Goal: Task Accomplishment & Management: Use online tool/utility

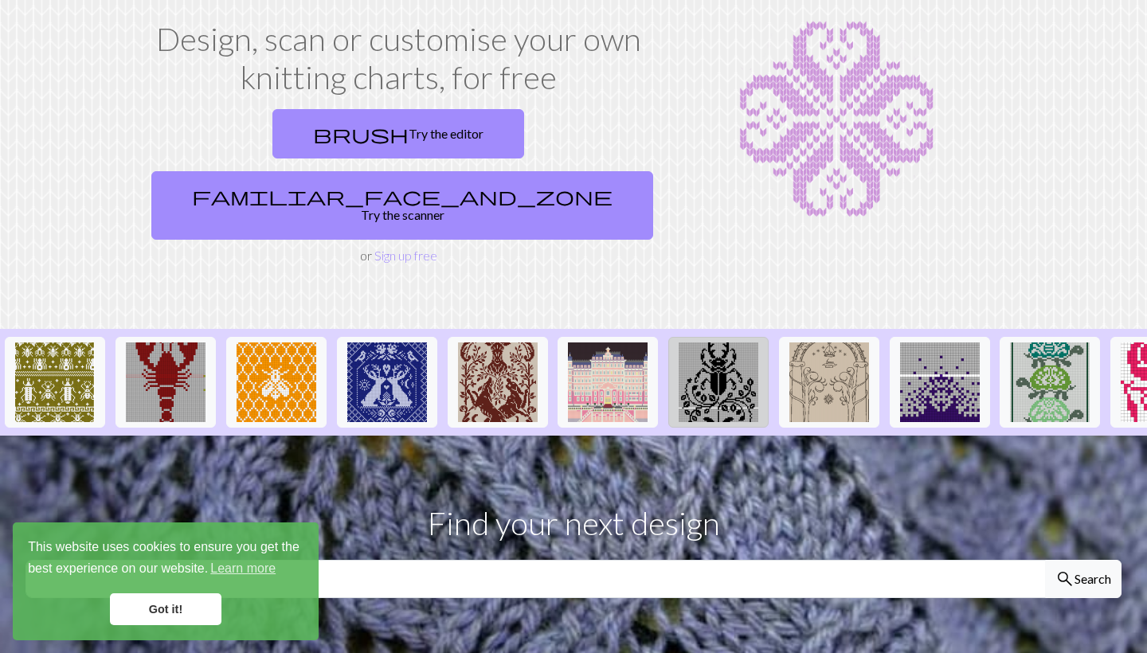
scroll to position [167, 0]
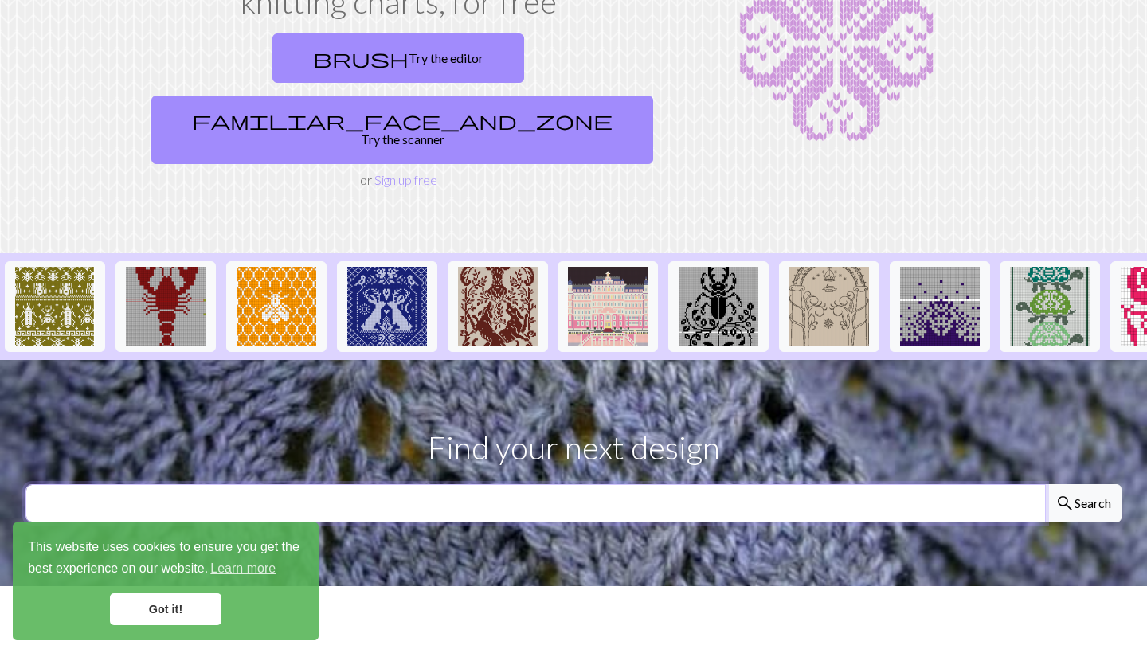
click at [520, 484] on input "text" at bounding box center [535, 503] width 1020 height 38
type input "toad and frog"
click at [1082, 484] on button "search Search" at bounding box center [1083, 503] width 76 height 38
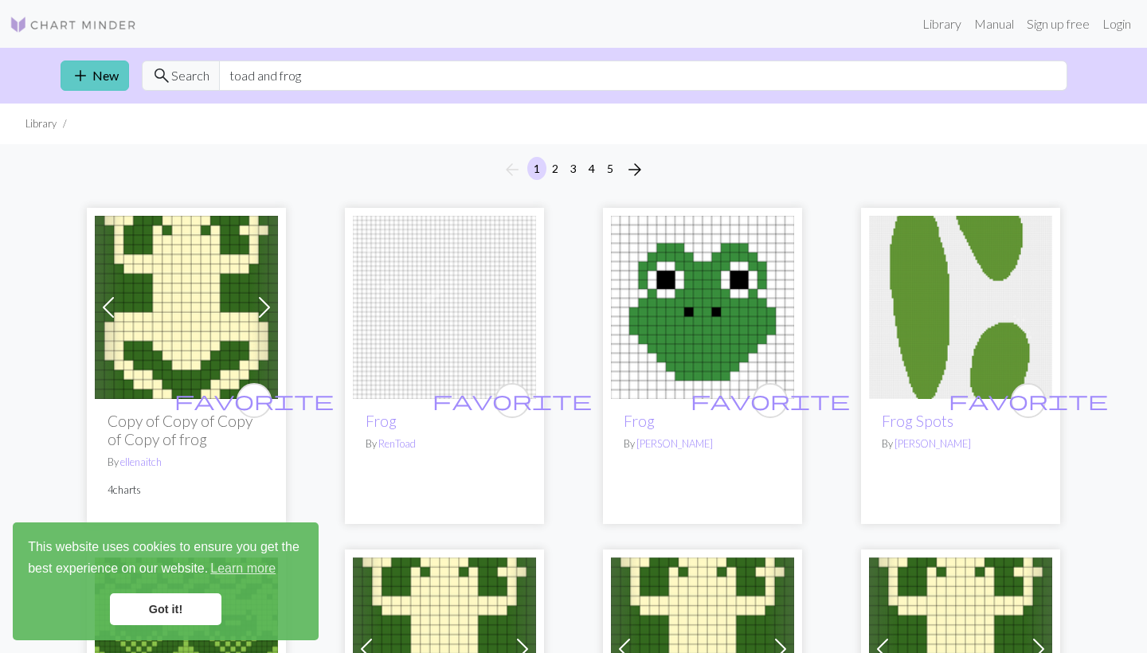
click at [93, 89] on link "add New" at bounding box center [95, 76] width 69 height 30
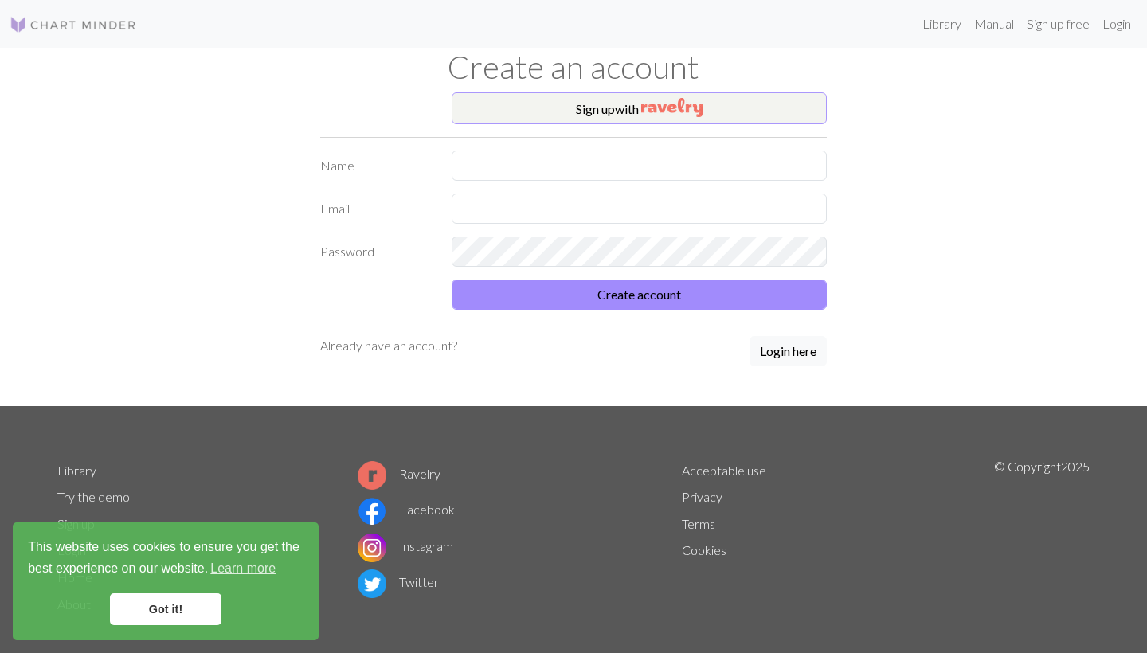
click at [692, 115] on img "button" at bounding box center [671, 107] width 61 height 19
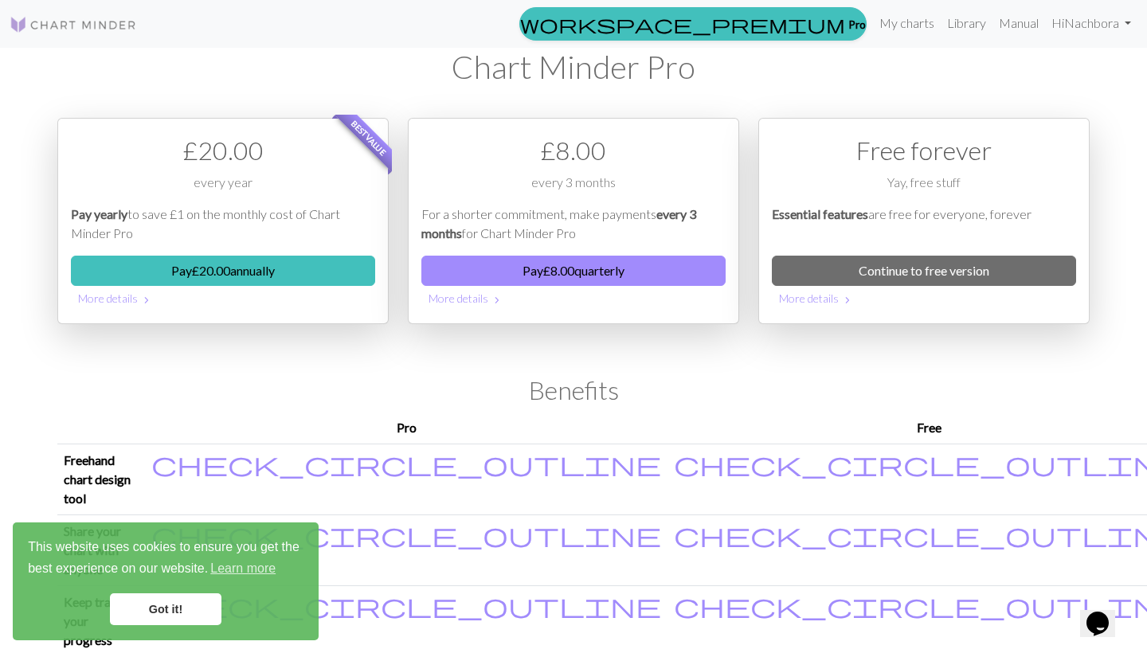
click at [965, 249] on div "Free forever Yay, free stuff Essential features are free for everyone, forever …" at bounding box center [923, 221] width 331 height 206
click at [965, 264] on link "Continue to free version" at bounding box center [924, 271] width 304 height 30
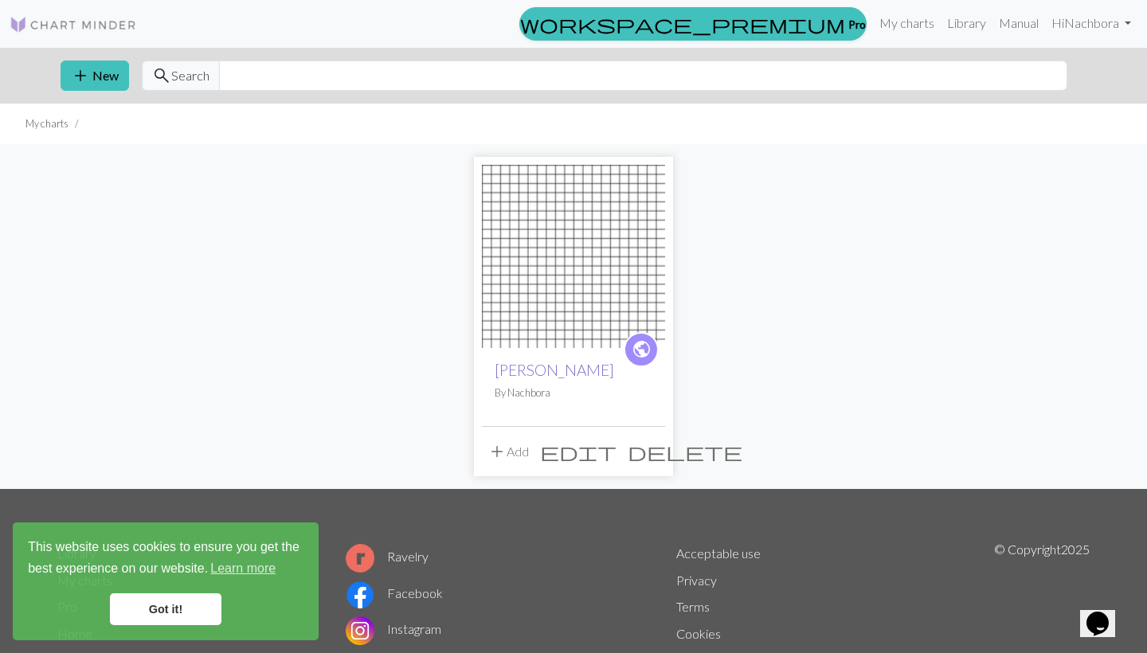
click at [550, 372] on link "Andy Ipswich" at bounding box center [554, 370] width 119 height 18
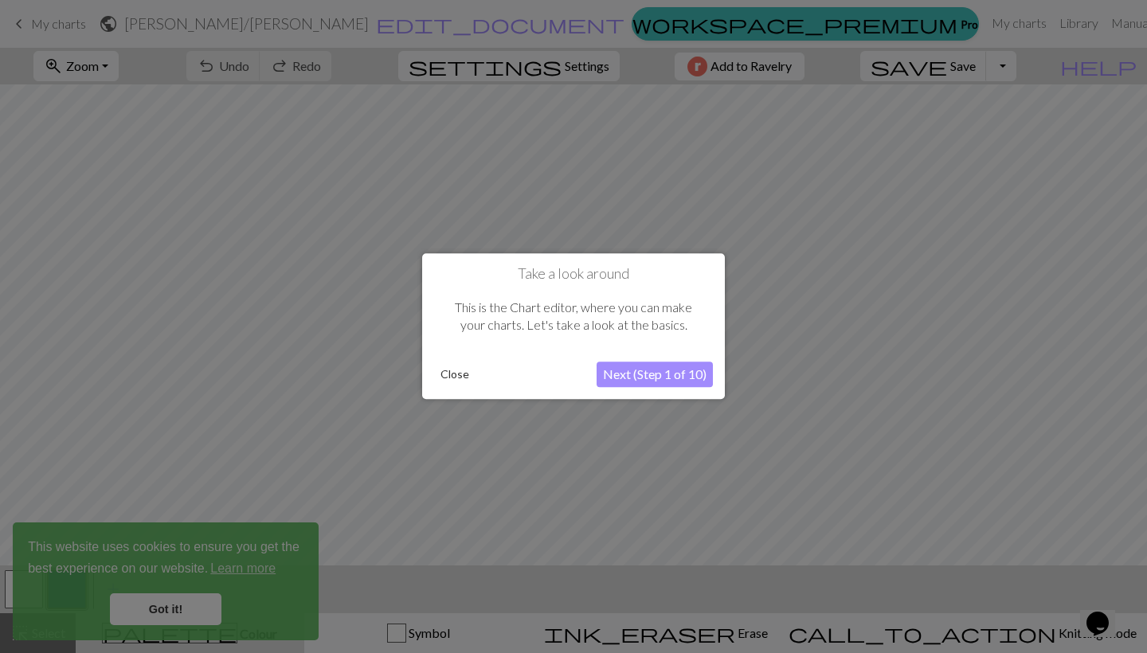
click at [643, 377] on button "Next (Step 1 of 10)" at bounding box center [655, 374] width 116 height 25
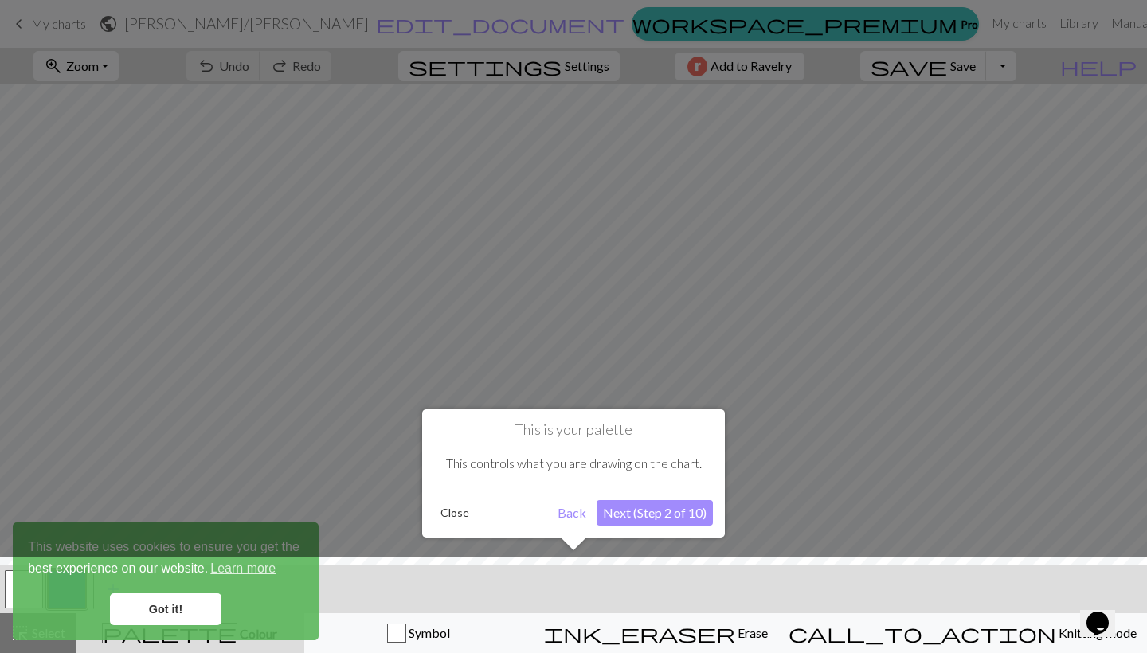
click at [638, 513] on button "Next (Step 2 of 10)" at bounding box center [655, 512] width 116 height 25
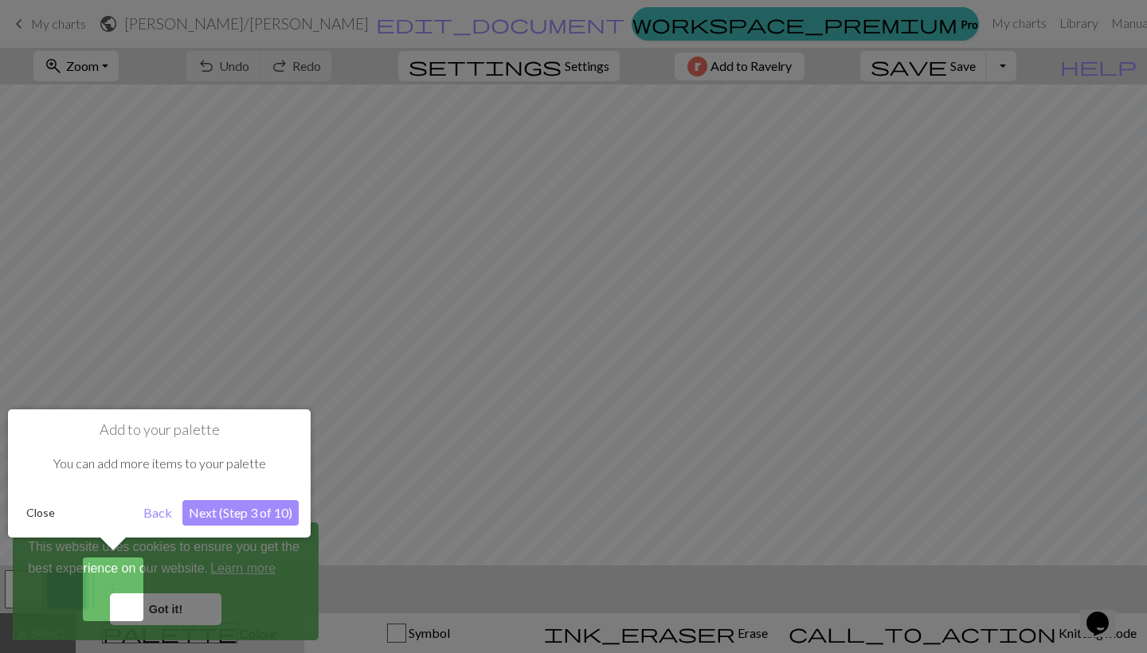
click at [250, 514] on button "Next (Step 3 of 10)" at bounding box center [240, 512] width 116 height 25
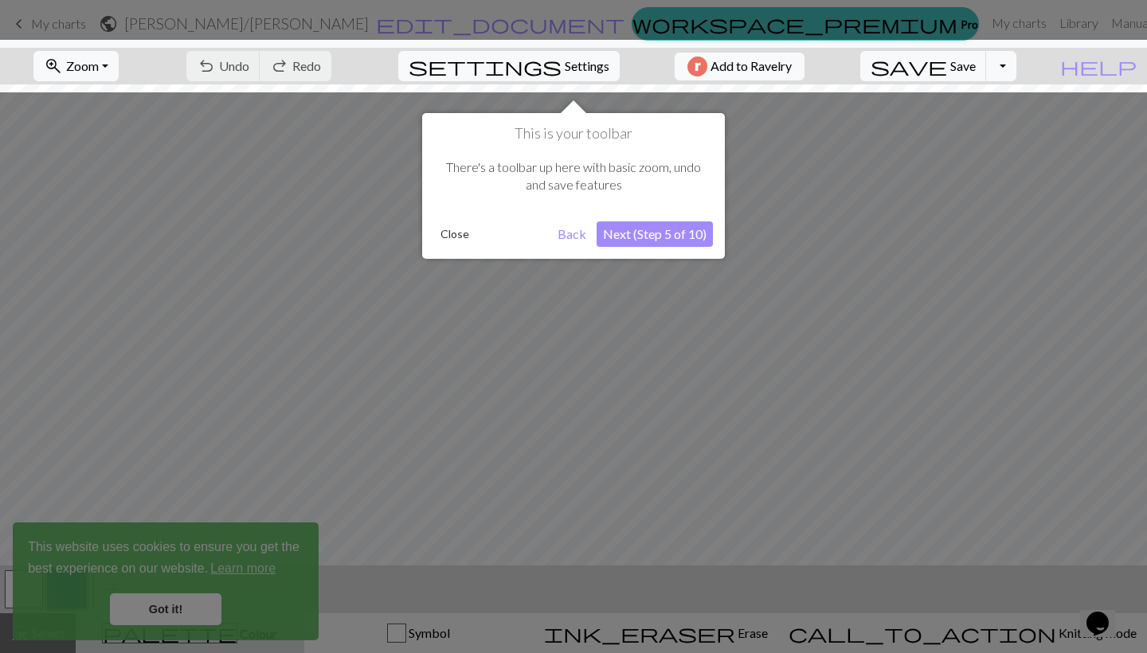
click at [634, 218] on div "This is your toolbar There's a toolbar up here with basic zoom, undo and save f…" at bounding box center [573, 186] width 303 height 146
click at [637, 225] on button "Next (Step 5 of 10)" at bounding box center [655, 233] width 116 height 25
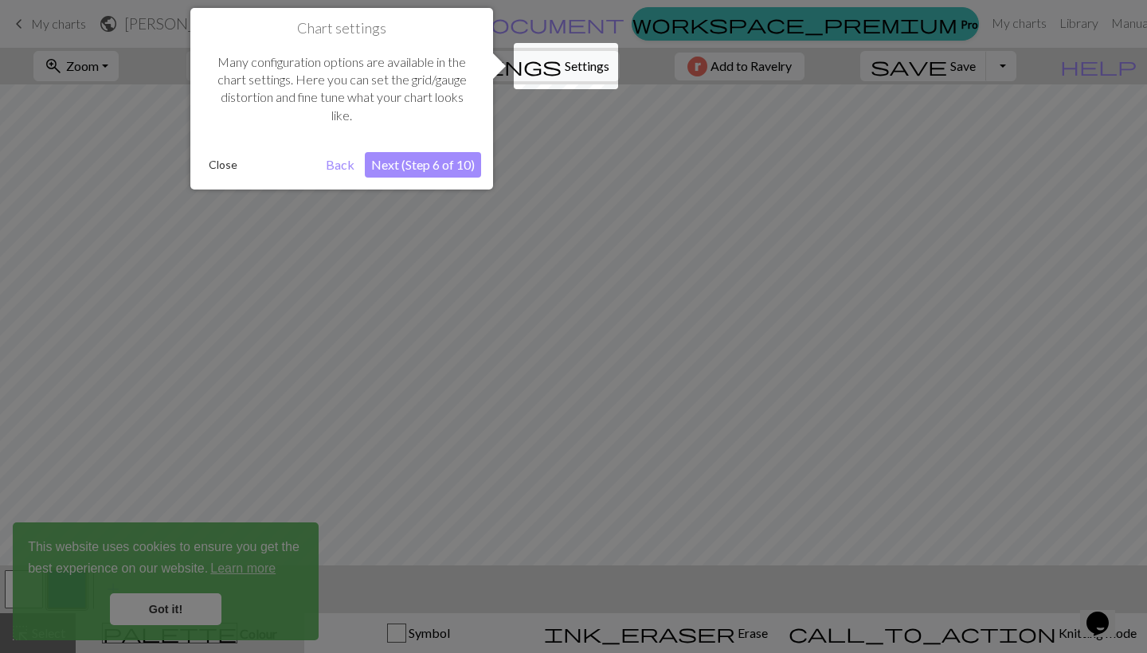
click at [451, 166] on button "Next (Step 6 of 10)" at bounding box center [423, 164] width 116 height 25
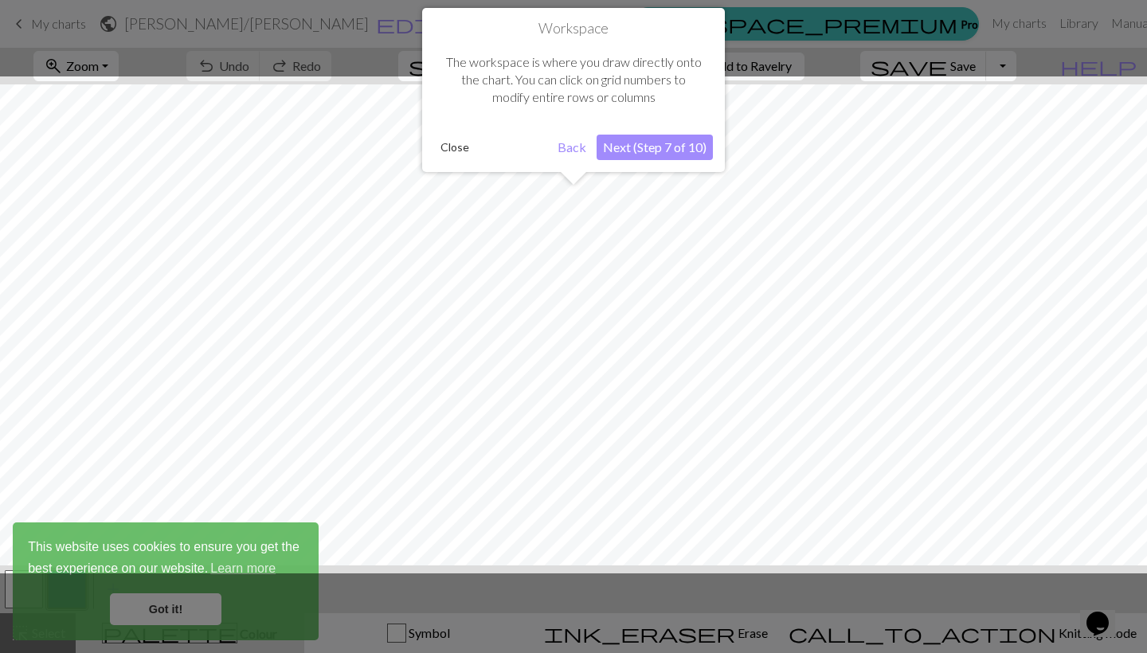
click at [640, 145] on button "Next (Step 7 of 10)" at bounding box center [655, 147] width 116 height 25
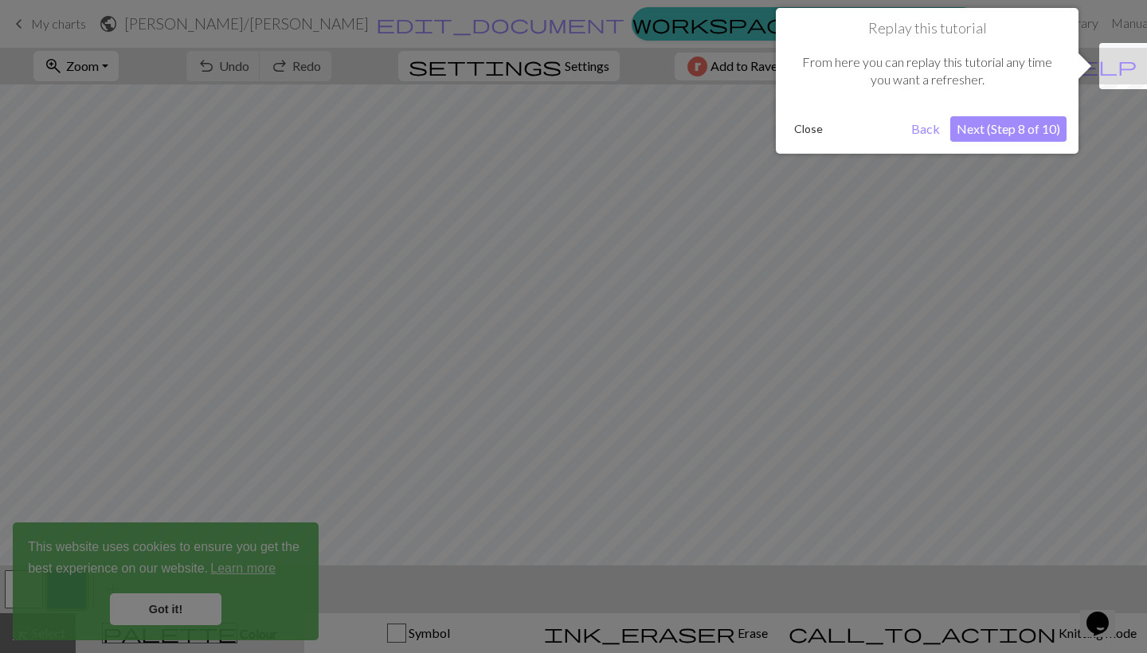
click at [1022, 123] on button "Next (Step 8 of 10)" at bounding box center [1008, 128] width 116 height 25
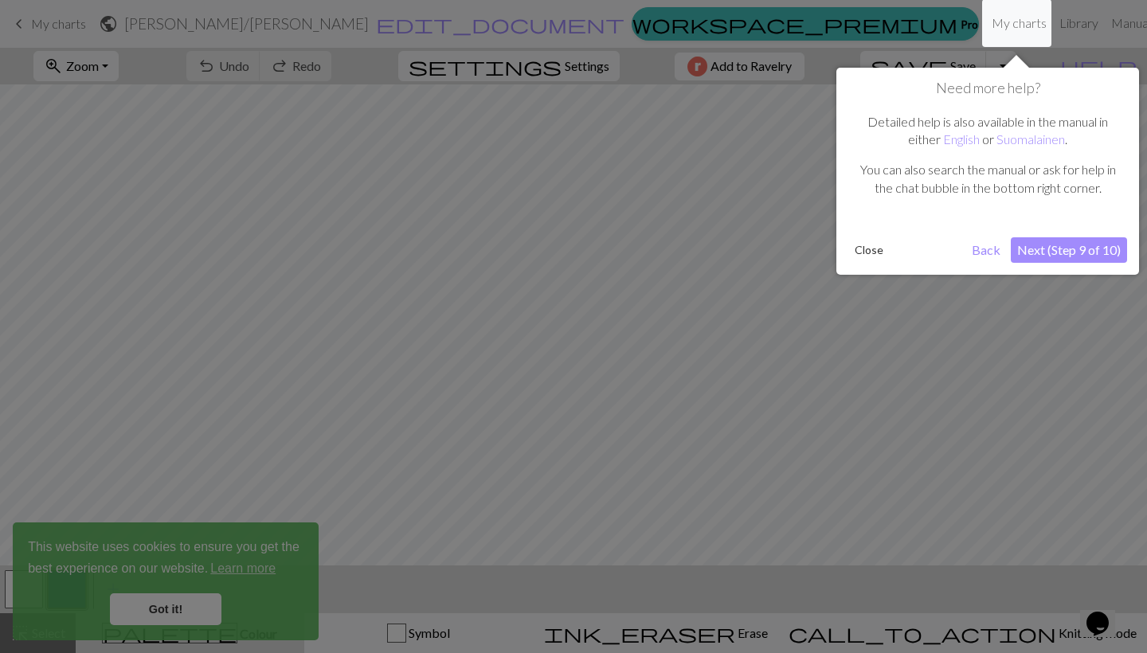
click at [1043, 250] on button "Next (Step 9 of 10)" at bounding box center [1069, 249] width 116 height 25
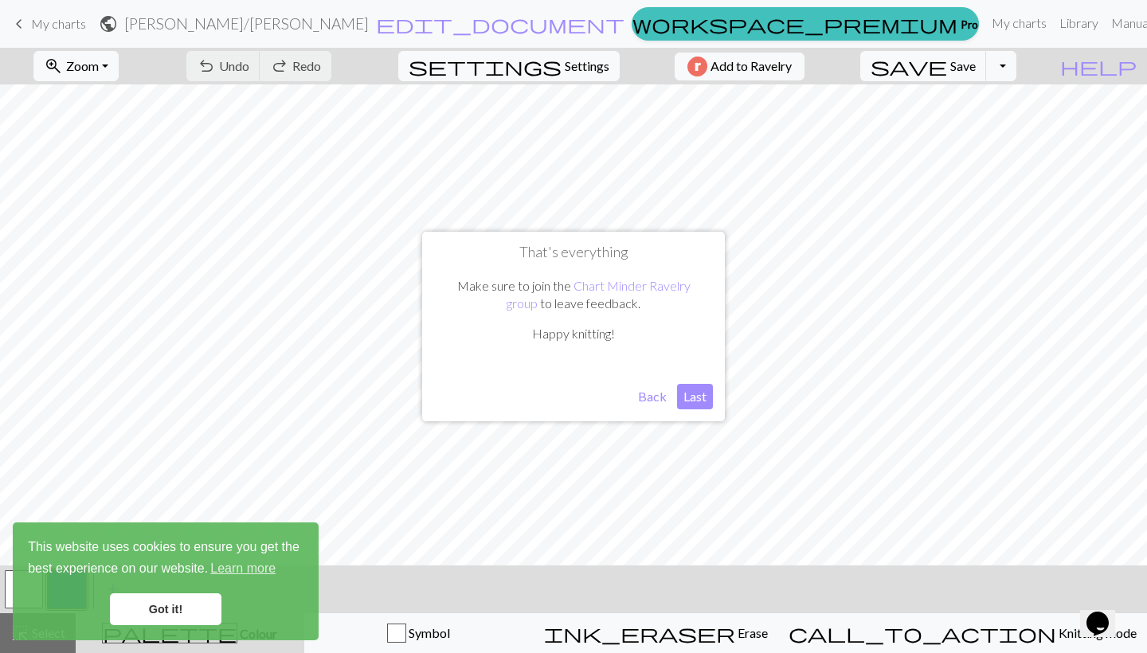
click at [700, 397] on button "Last" at bounding box center [695, 396] width 36 height 25
click at [155, 610] on link "Got it!" at bounding box center [166, 609] width 112 height 32
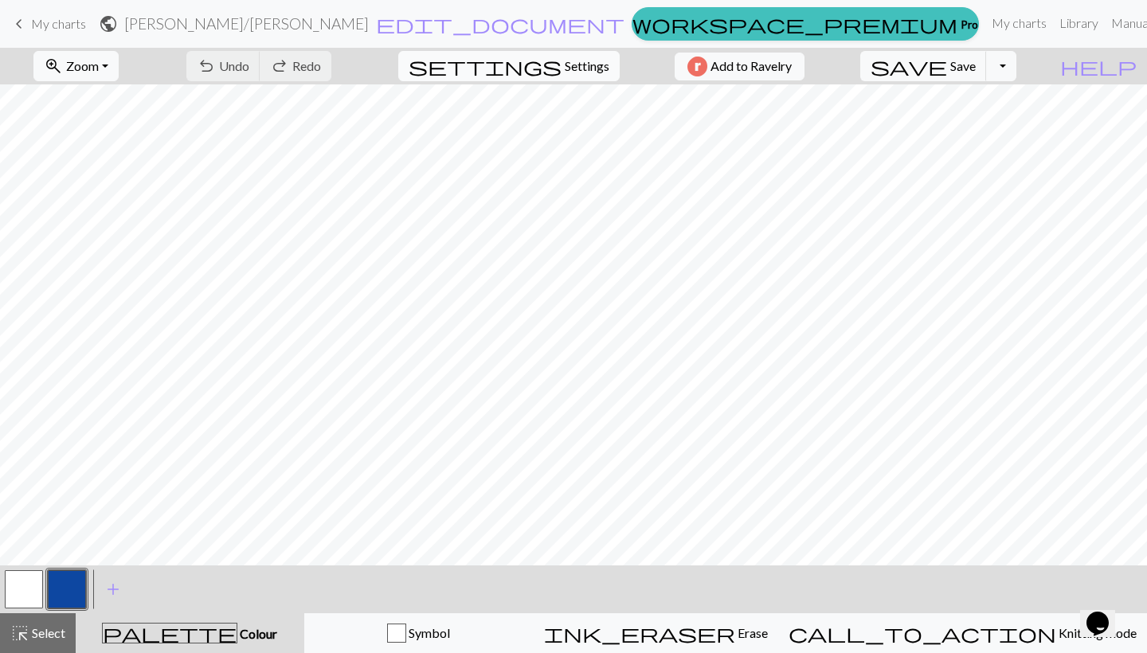
click at [593, 58] on span "Settings" at bounding box center [587, 66] width 45 height 19
select select "aran"
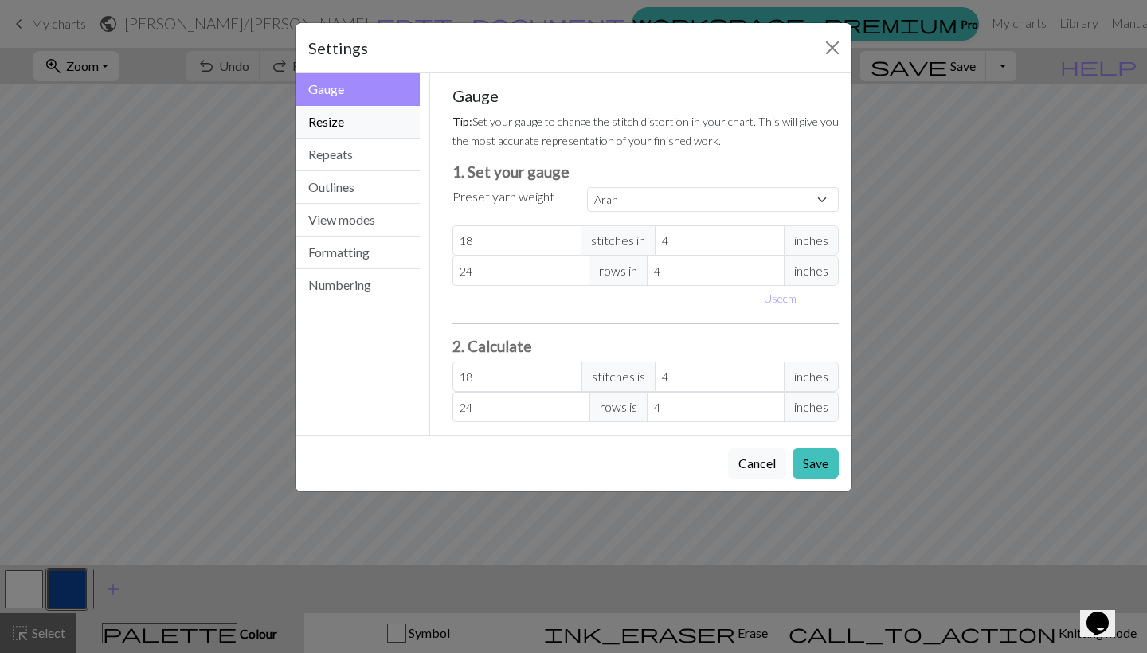
click at [346, 127] on button "Resize" at bounding box center [358, 122] width 124 height 33
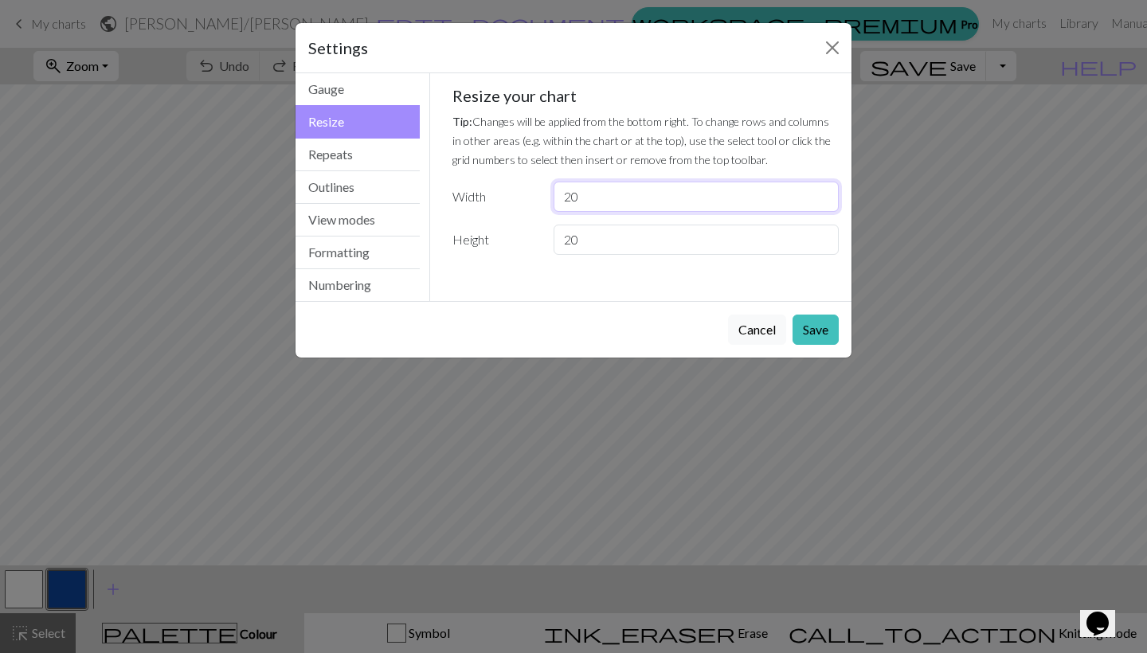
click at [640, 199] on input "20" at bounding box center [696, 197] width 285 height 30
click at [674, 240] on input "20" at bounding box center [696, 240] width 285 height 30
type input "28"
click at [591, 198] on input "20" at bounding box center [696, 197] width 285 height 30
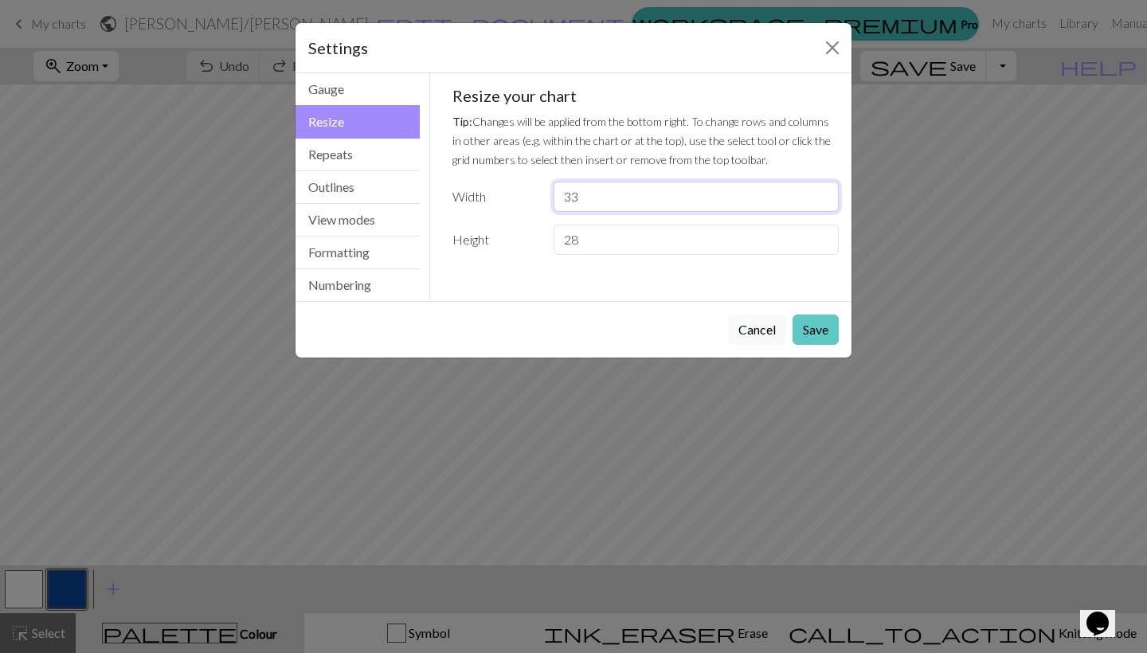
type input "33"
click at [817, 324] on button "Save" at bounding box center [816, 330] width 46 height 30
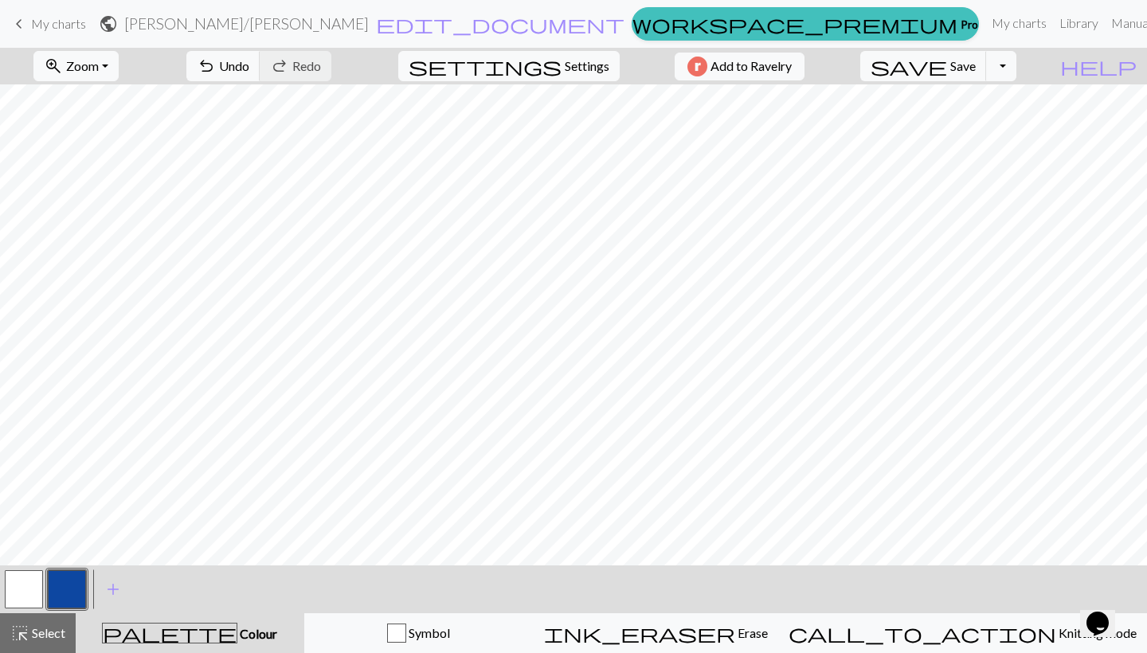
scroll to position [37, 0]
click at [532, 55] on span "settings" at bounding box center [485, 66] width 153 height 22
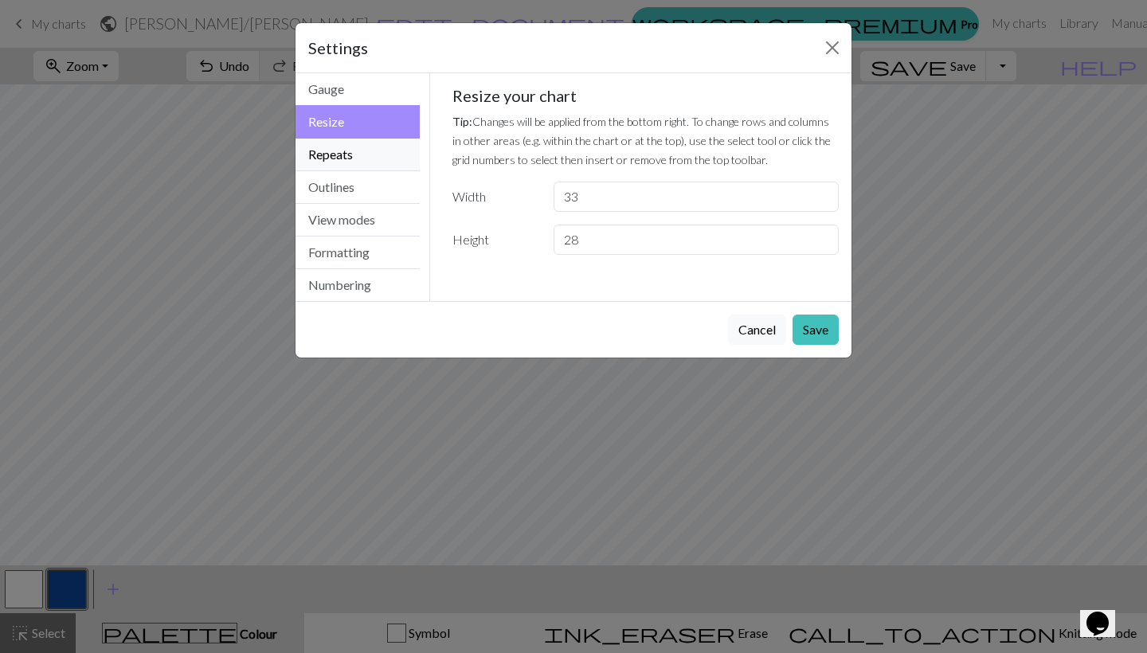
click at [336, 145] on button "Repeats" at bounding box center [358, 155] width 124 height 33
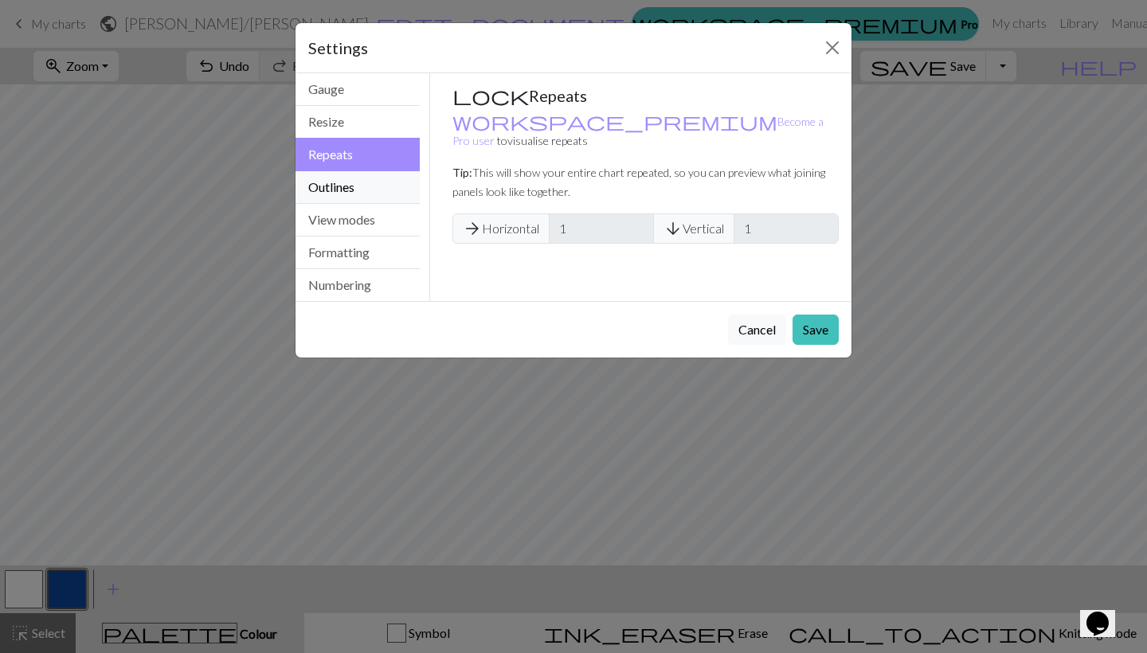
click at [355, 180] on button "Outlines" at bounding box center [358, 187] width 124 height 33
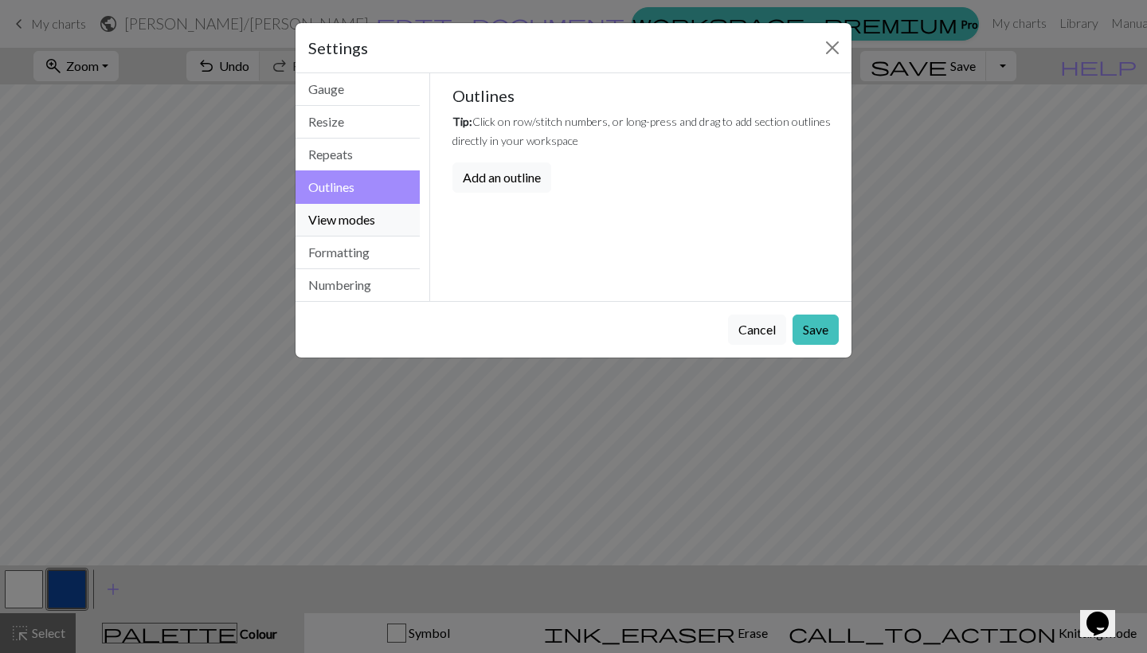
click at [352, 218] on button "View modes" at bounding box center [358, 220] width 124 height 33
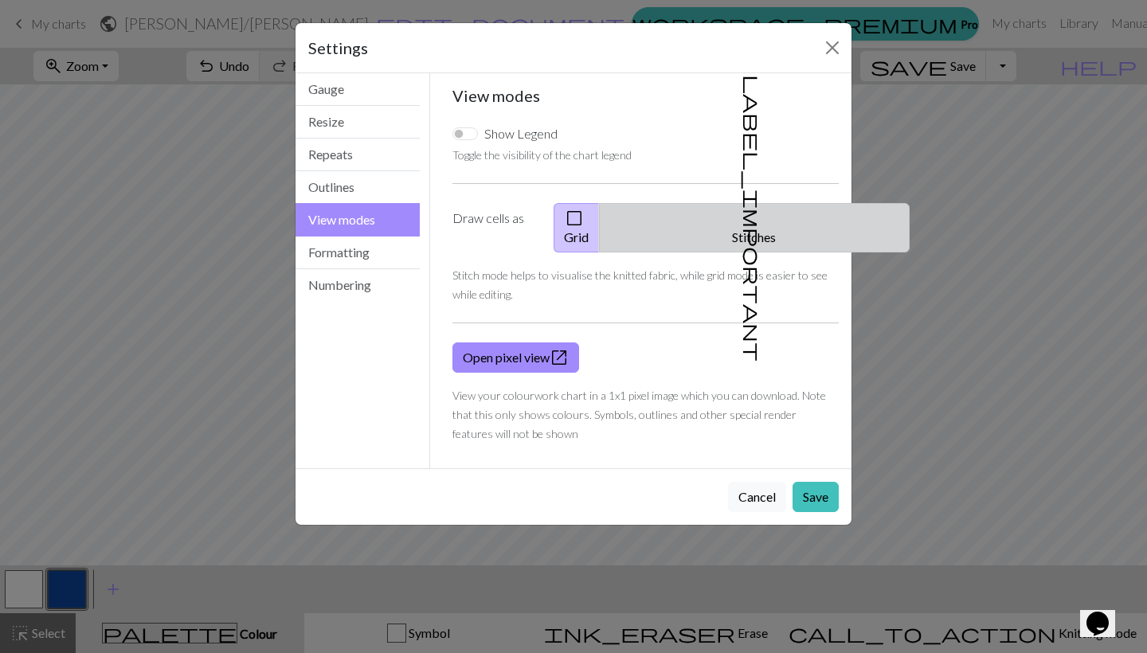
click at [787, 226] on button "label_important Stitches" at bounding box center [754, 227] width 311 height 49
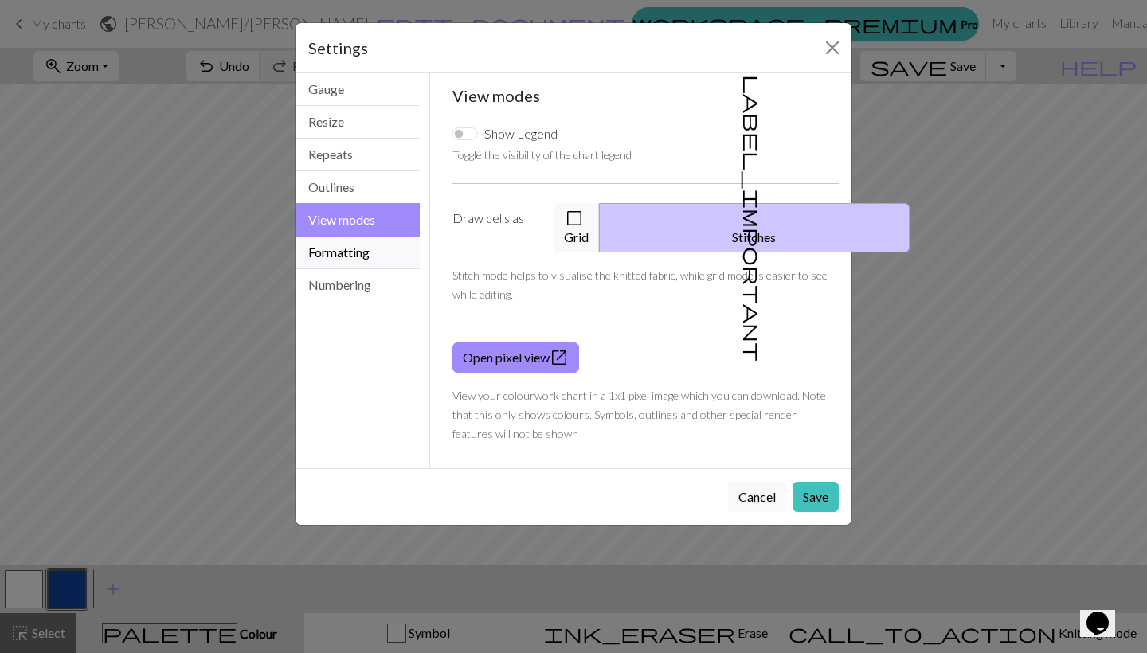
click at [334, 254] on button "Formatting" at bounding box center [358, 253] width 124 height 33
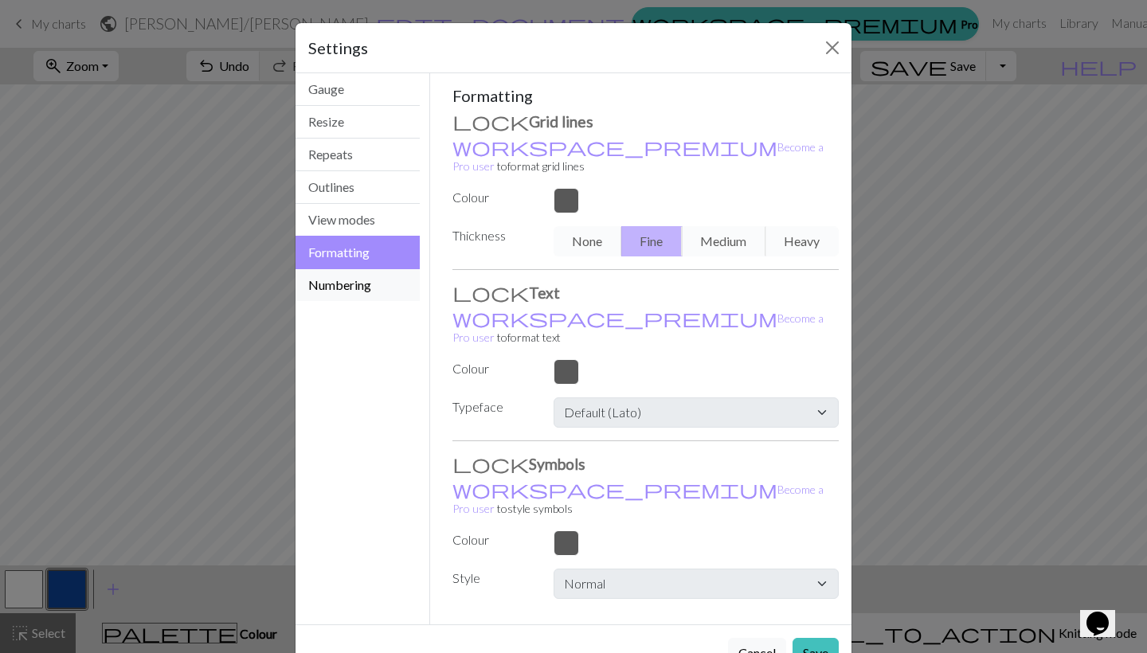
click at [340, 282] on button "Numbering" at bounding box center [358, 285] width 124 height 32
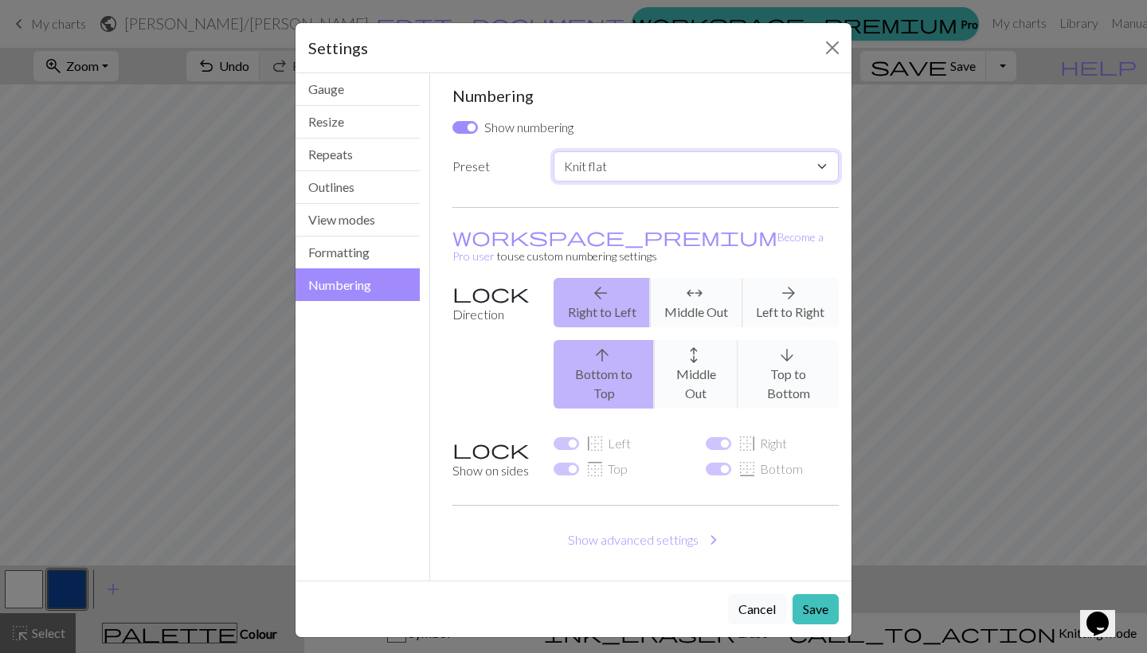
click at [708, 96] on div "Numbering Show numbering Preset Custom Knit flat Knit in the round Lace knittin…" at bounding box center [645, 327] width 387 height 482
click at [820, 594] on button "Save" at bounding box center [816, 609] width 46 height 30
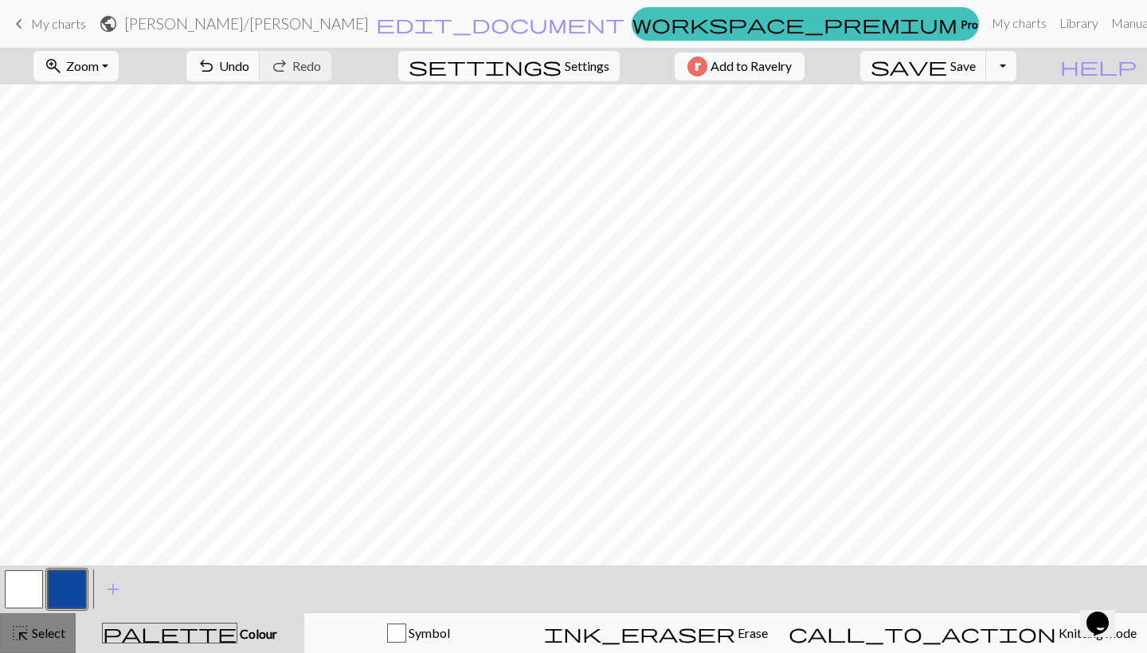
click at [45, 636] on span "Select" at bounding box center [47, 632] width 36 height 15
click at [1053, 29] on link "Library" at bounding box center [1079, 23] width 52 height 32
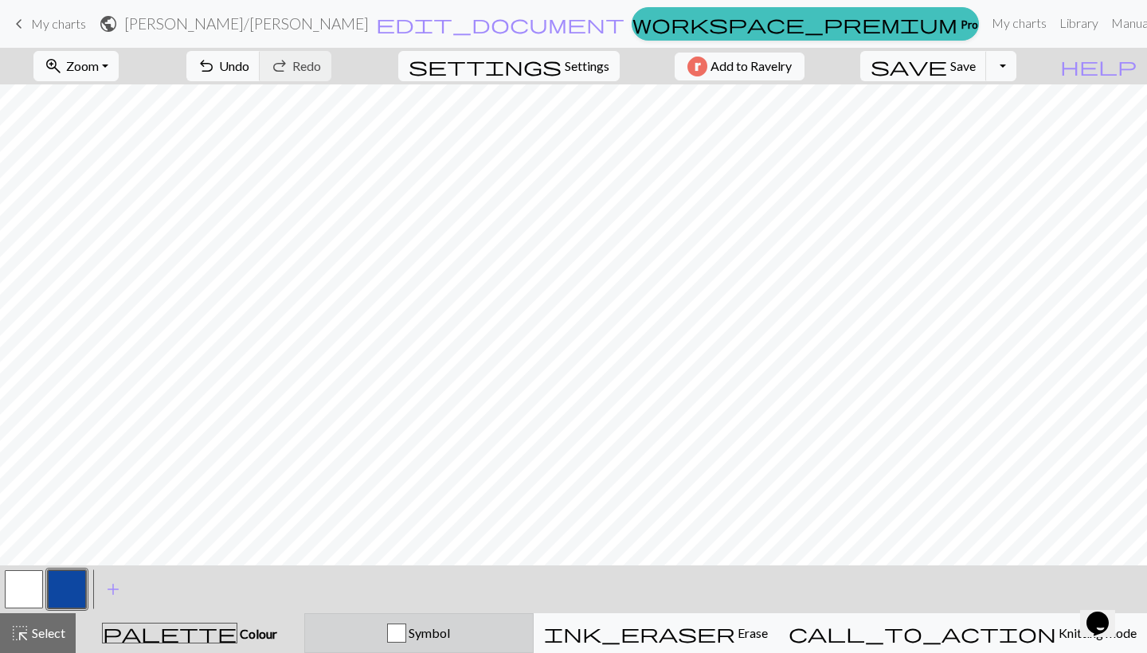
click at [468, 643] on button "Symbol" at bounding box center [418, 633] width 229 height 40
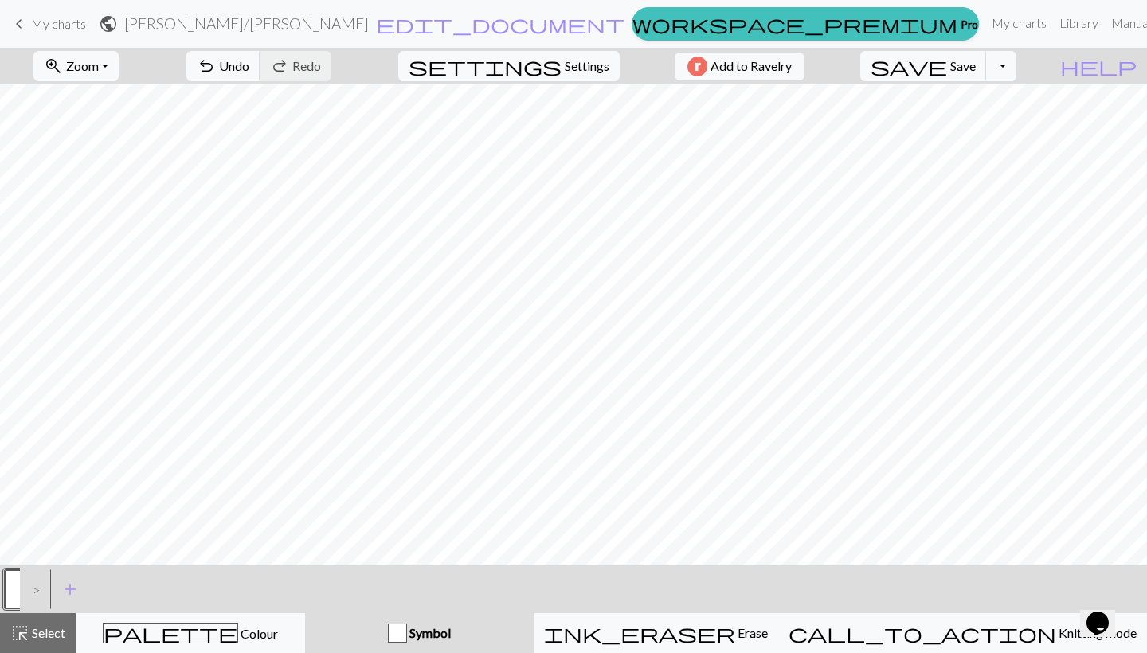
click at [407, 631] on div "button" at bounding box center [397, 633] width 19 height 19
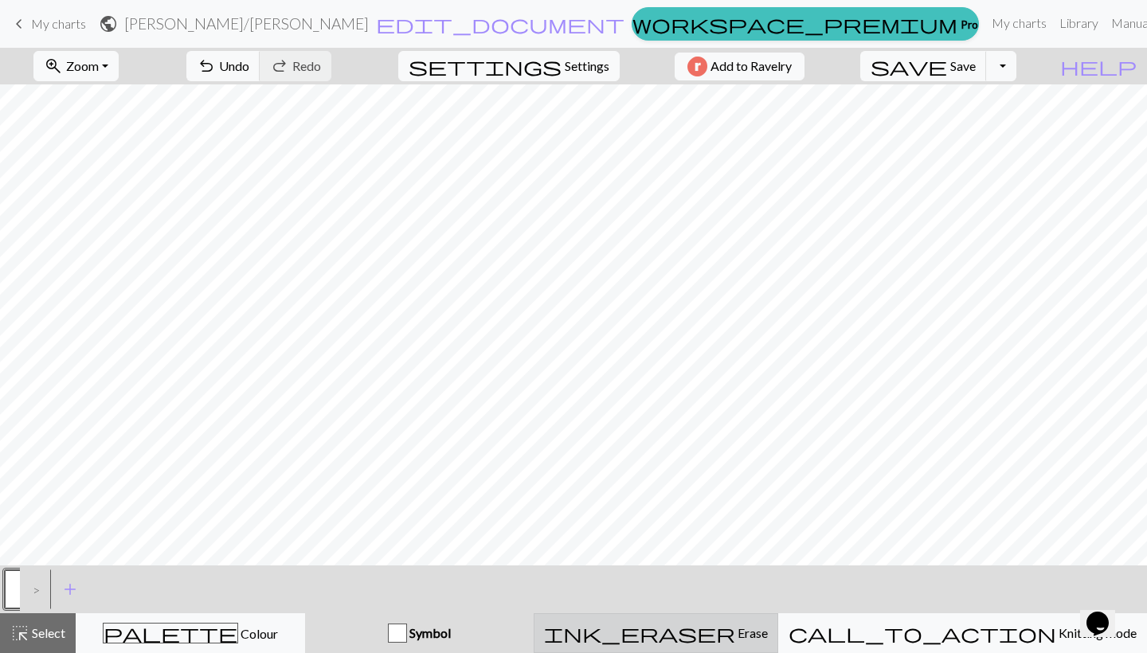
click at [738, 626] on span "Erase" at bounding box center [751, 632] width 33 height 15
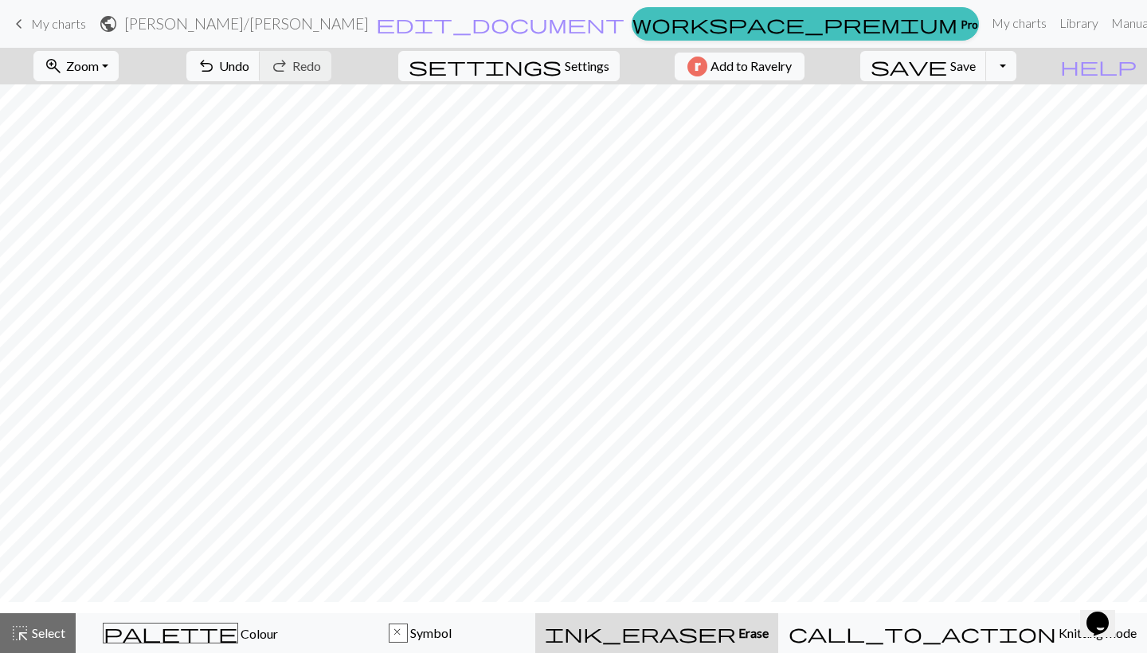
scroll to position [0, 0]
click at [491, 651] on button "x Symbol" at bounding box center [421, 633] width 230 height 40
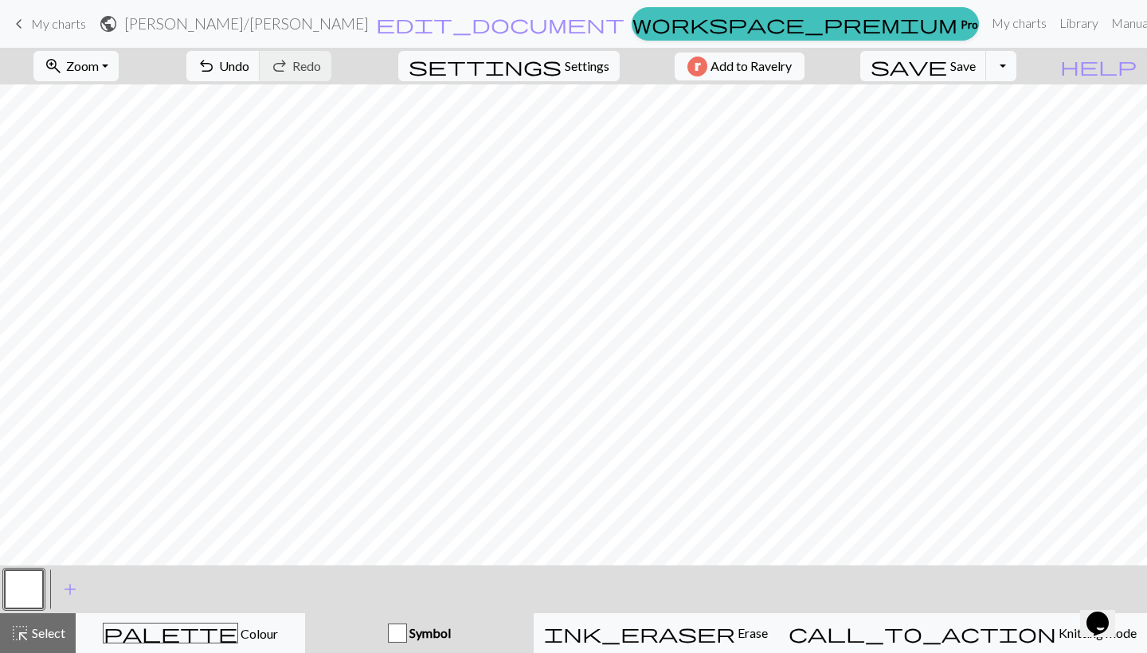
scroll to position [48, 0]
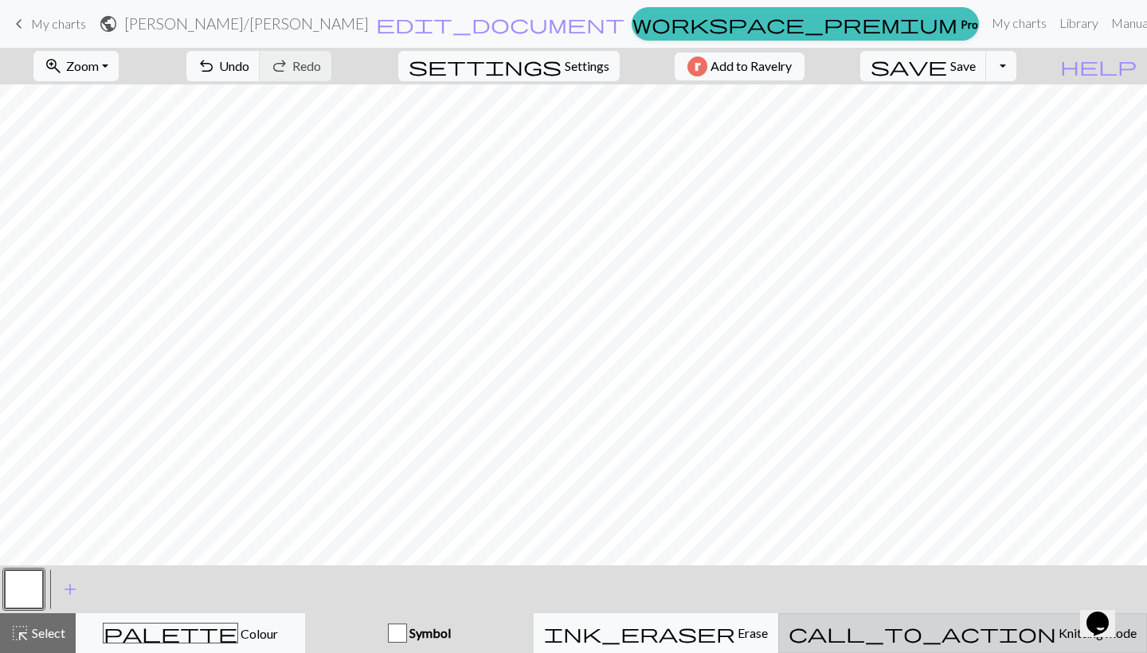
click at [1020, 648] on button "call_to_action Knitting mode Knitting mode" at bounding box center [962, 633] width 369 height 40
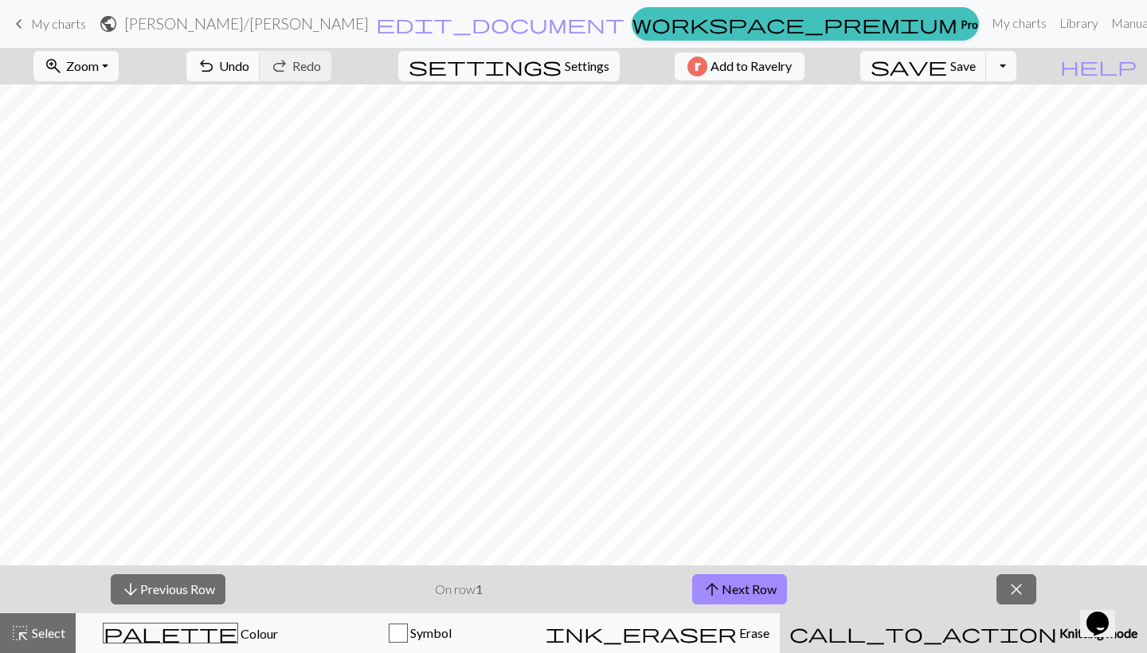
click at [1024, 650] on button "call_to_action Knitting mode Knitting mode" at bounding box center [963, 633] width 367 height 40
click at [1012, 593] on span "close" at bounding box center [1016, 589] width 19 height 22
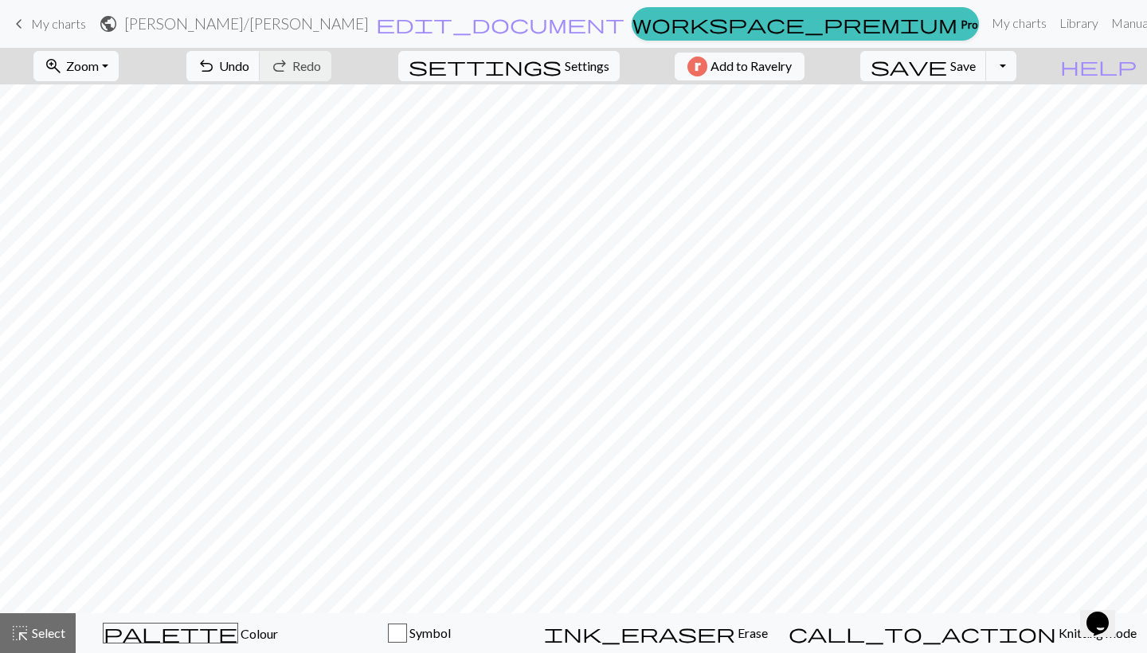
scroll to position [0, 0]
click at [560, 54] on button "settings Settings" at bounding box center [508, 66] width 221 height 30
select select "flat"
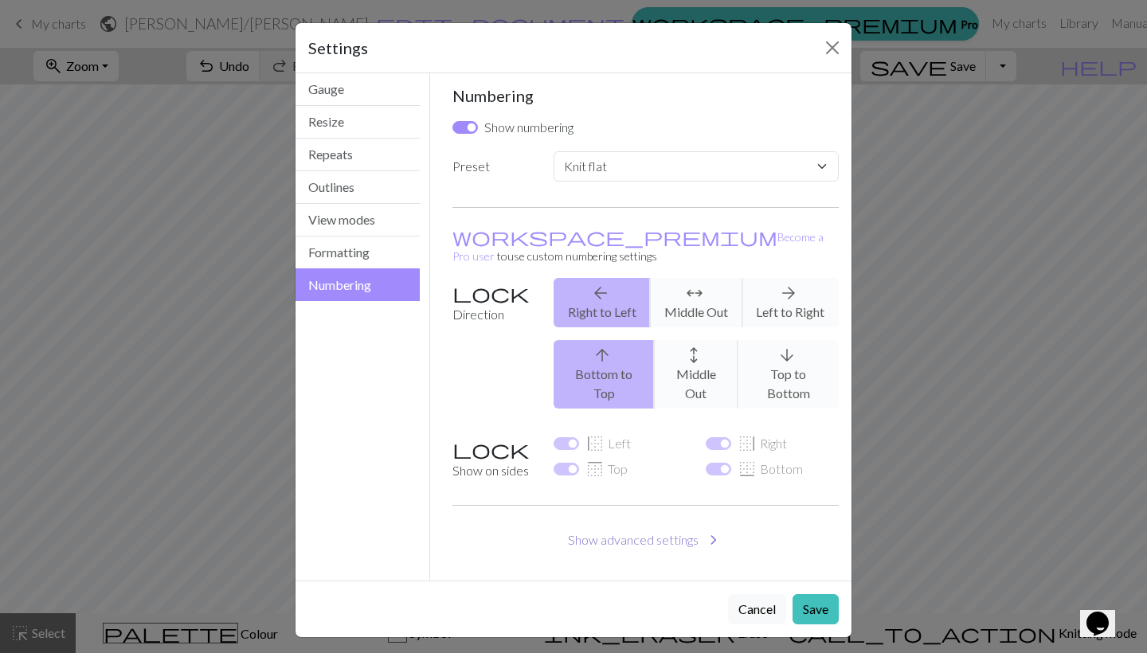
click at [641, 525] on button "Show advanced settings chevron_right" at bounding box center [645, 540] width 387 height 30
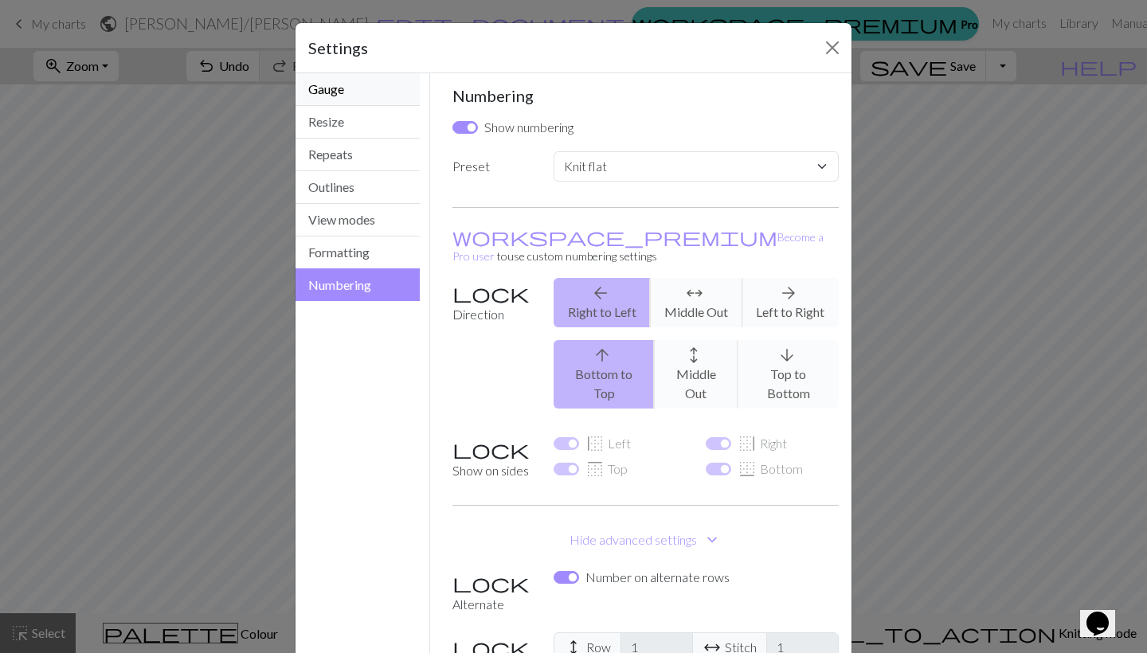
click at [340, 90] on button "Gauge" at bounding box center [358, 89] width 124 height 33
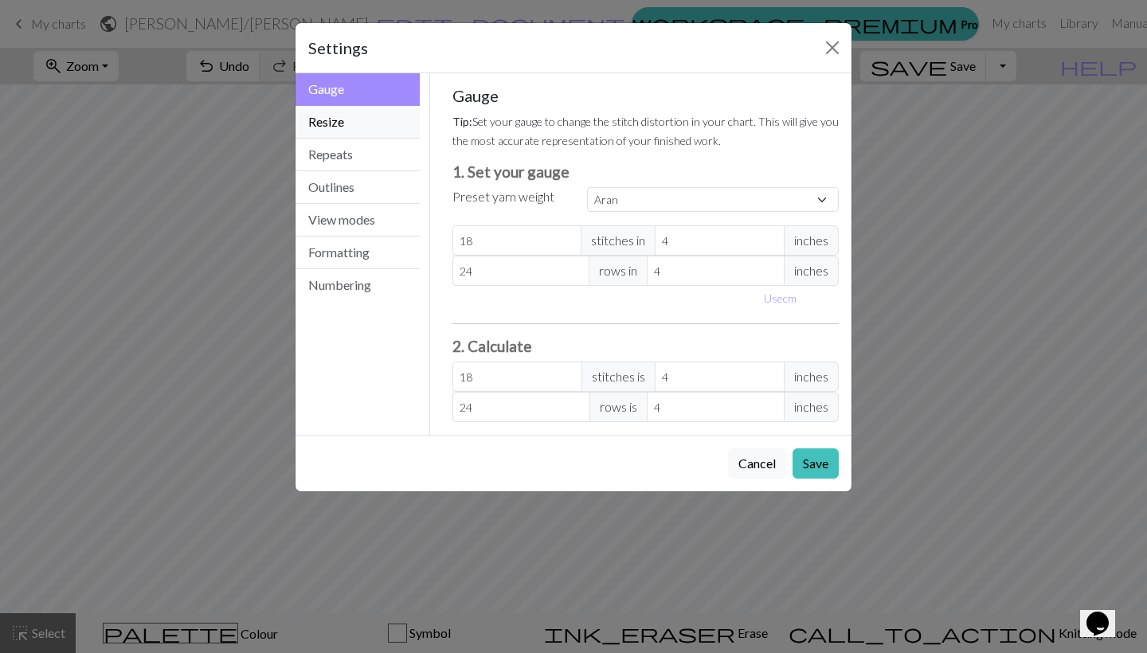
click at [345, 117] on button "Resize" at bounding box center [358, 122] width 124 height 33
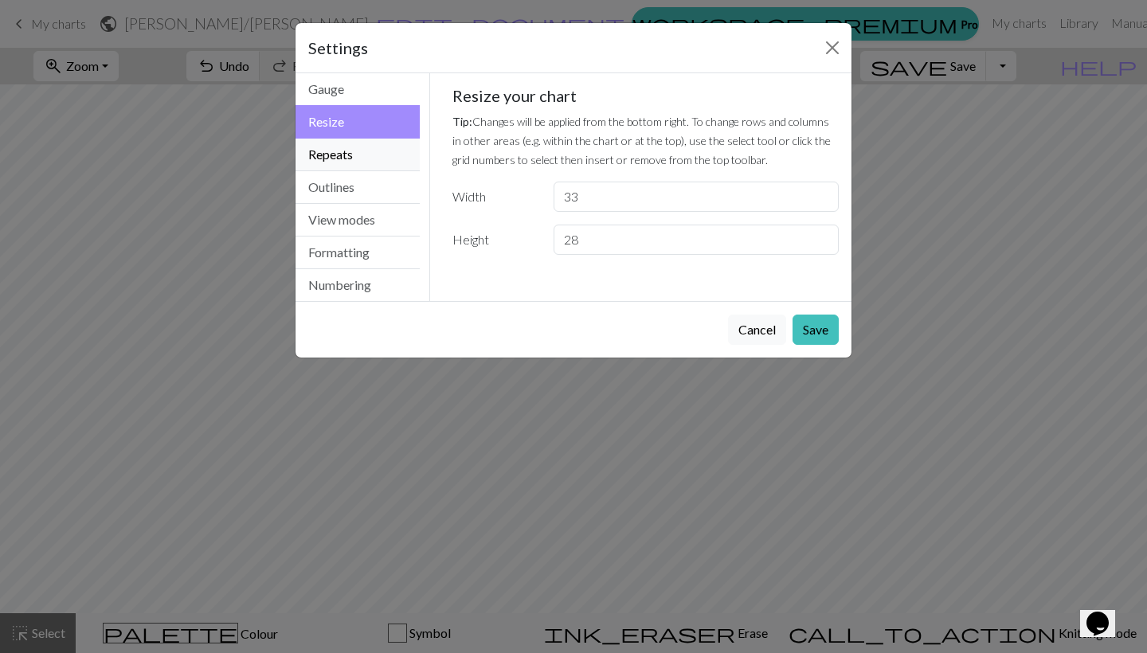
click at [346, 149] on button "Repeats" at bounding box center [358, 155] width 124 height 33
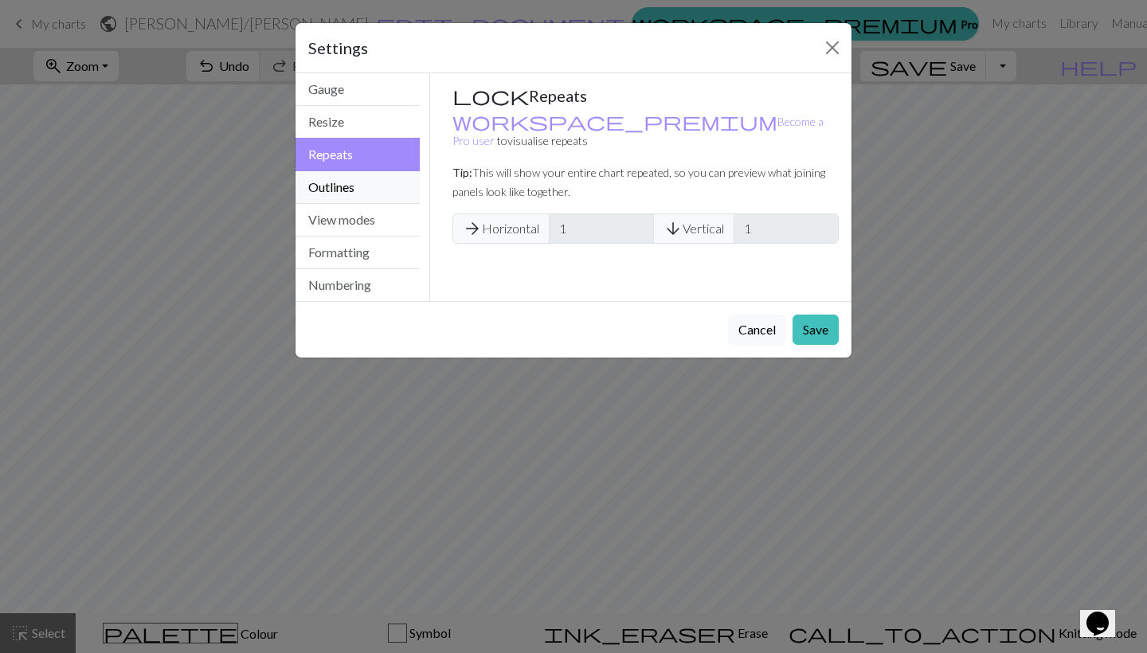
click at [340, 184] on button "Outlines" at bounding box center [358, 187] width 124 height 33
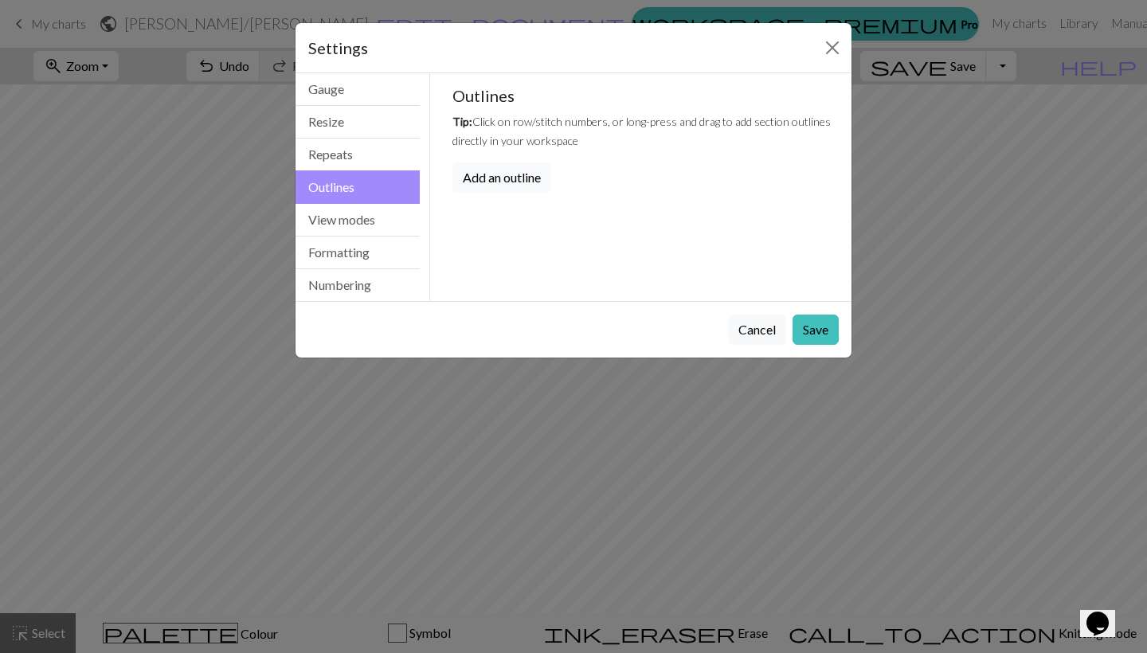
click at [508, 176] on button "Add an outline" at bounding box center [501, 177] width 99 height 30
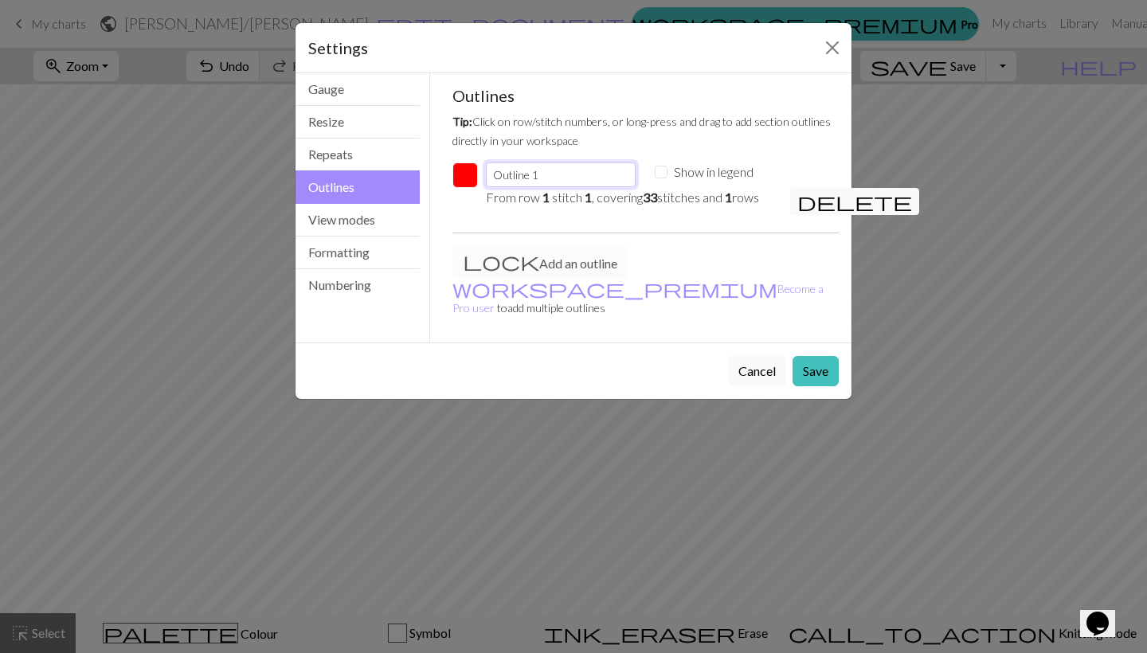
click at [534, 184] on input "Outline 1" at bounding box center [561, 174] width 150 height 25
click at [779, 360] on button "Cancel" at bounding box center [757, 371] width 58 height 30
